Goal: Register for event/course

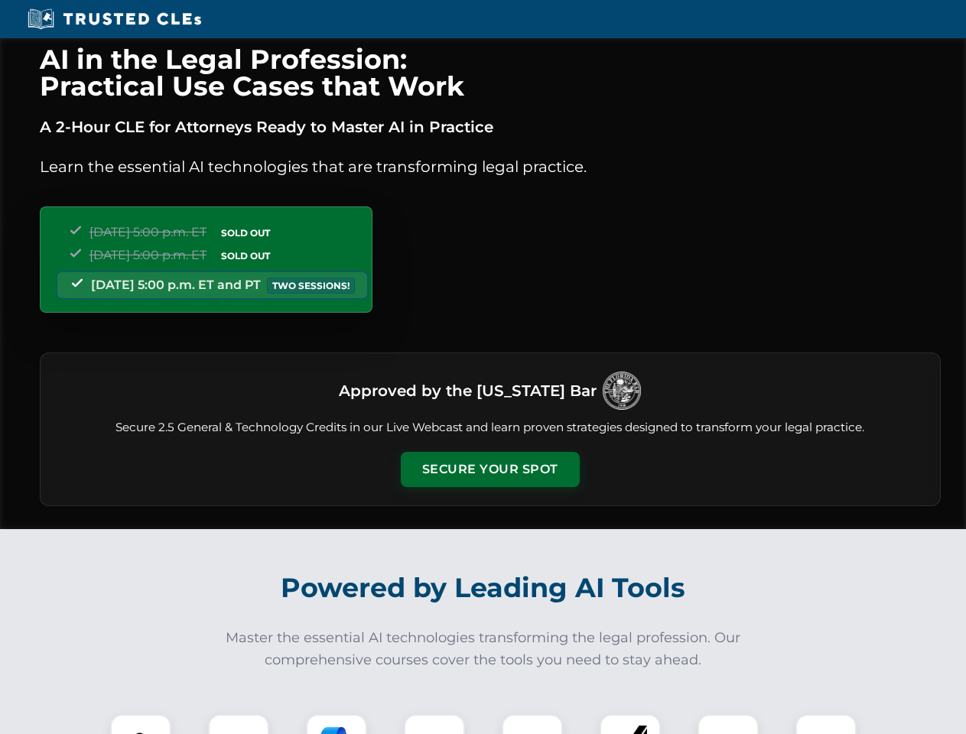
click at [490, 470] on button "Secure Your Spot" at bounding box center [490, 469] width 179 height 35
click at [141, 724] on img at bounding box center [141, 745] width 44 height 44
